Goal: Task Accomplishment & Management: Manage account settings

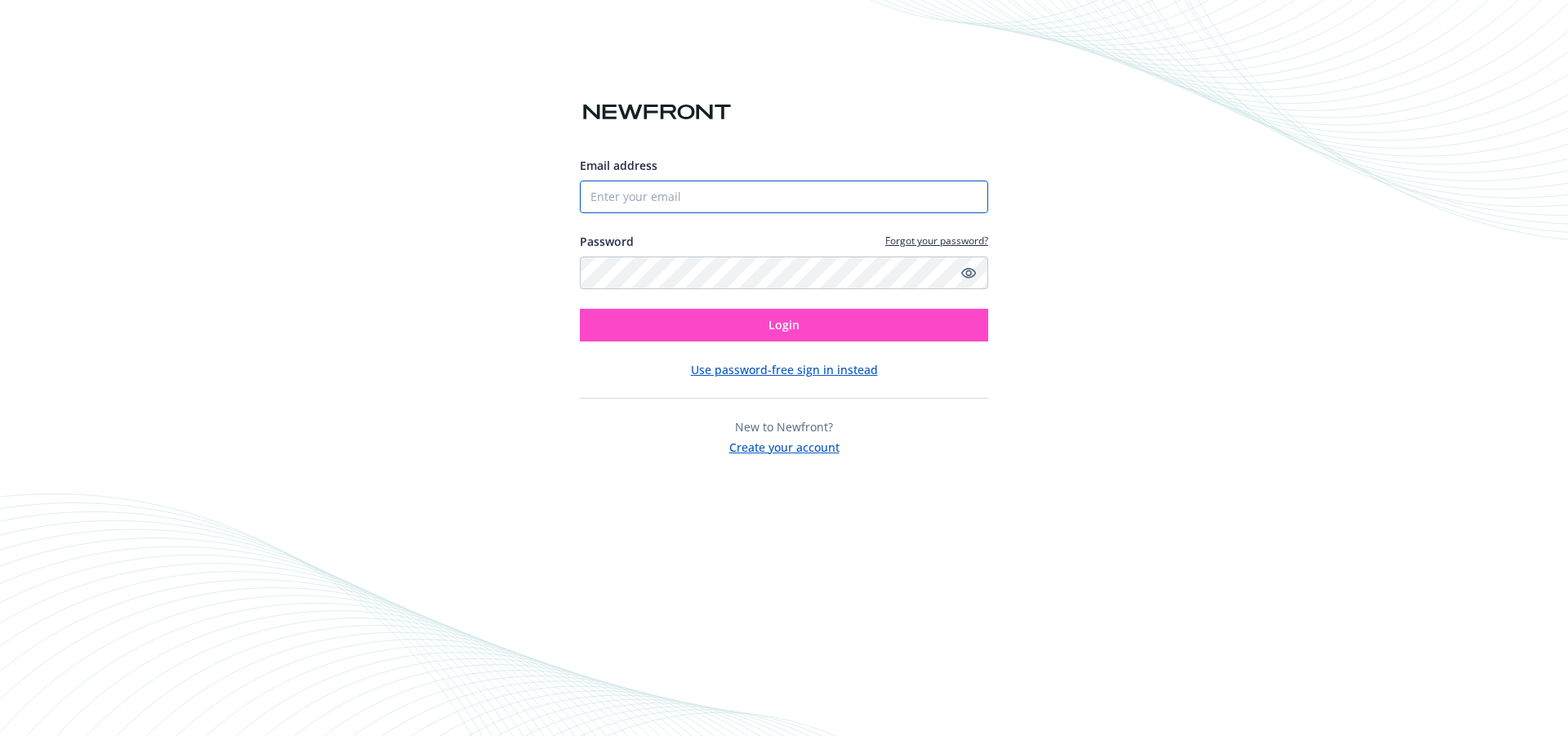
type input "[EMAIL_ADDRESS][DOMAIN_NAME]"
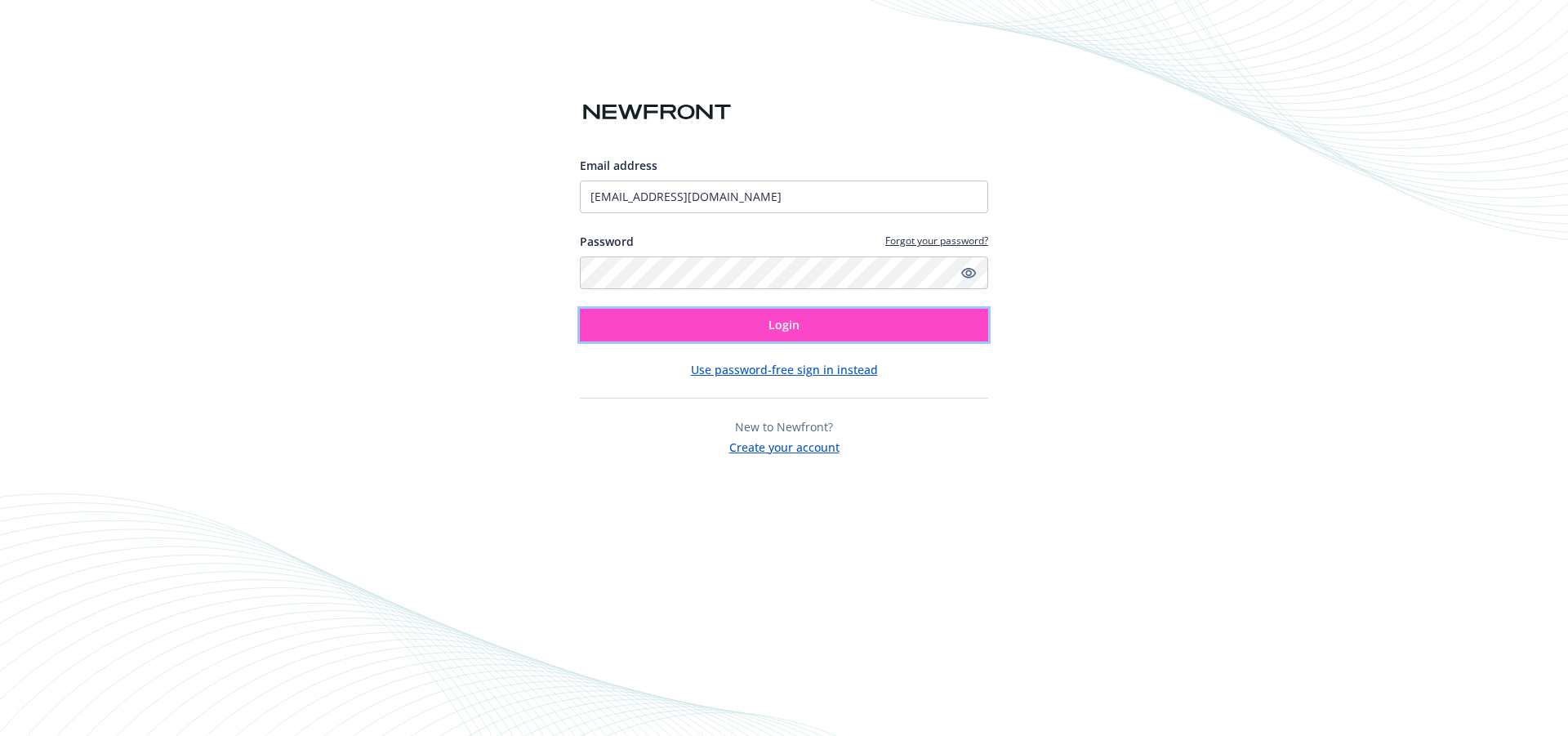
click at [748, 318] on button "Login" at bounding box center [784, 325] width 408 height 33
